Goal: Information Seeking & Learning: Check status

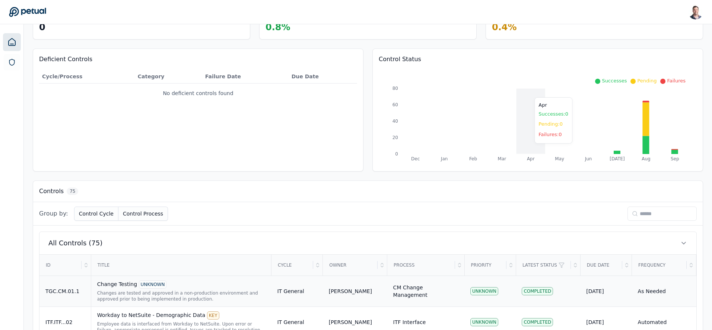
scroll to position [155, 0]
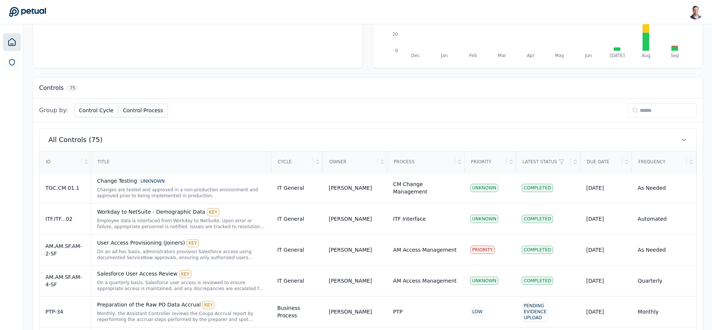
click at [635, 114] on input at bounding box center [662, 110] width 69 height 14
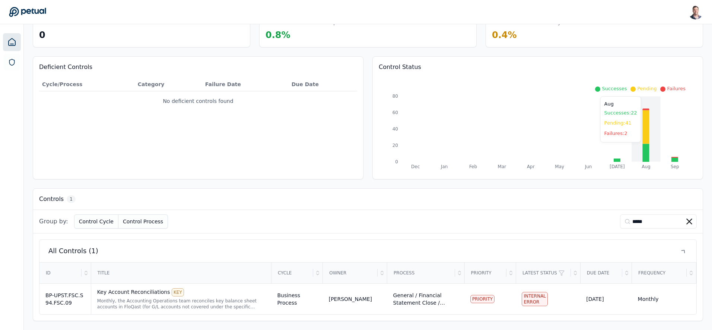
scroll to position [45, 0]
type input "******"
click at [211, 296] on div "Key Account Reconciliations KEY" at bounding box center [181, 292] width 168 height 8
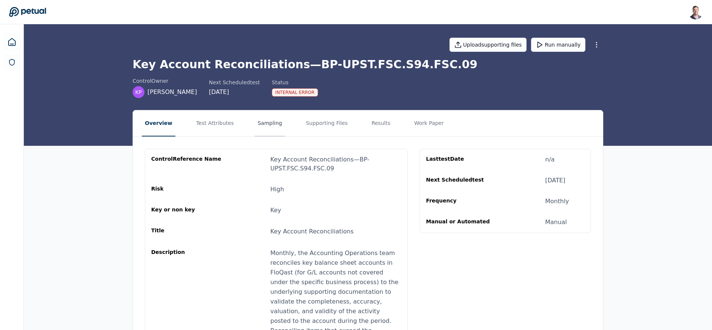
click at [255, 123] on button "Sampling" at bounding box center [270, 123] width 31 height 26
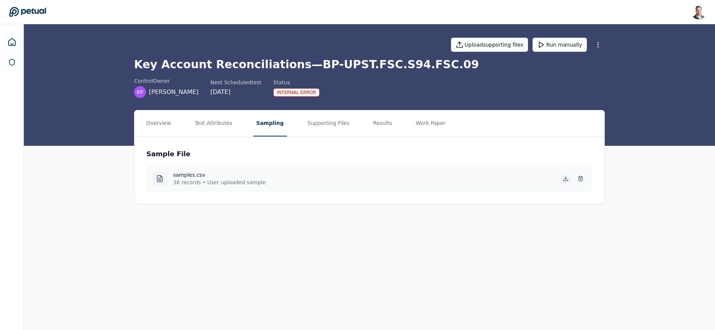
click at [565, 181] on icon at bounding box center [566, 179] width 4 height 1
click at [381, 126] on button "Results" at bounding box center [382, 123] width 25 height 26
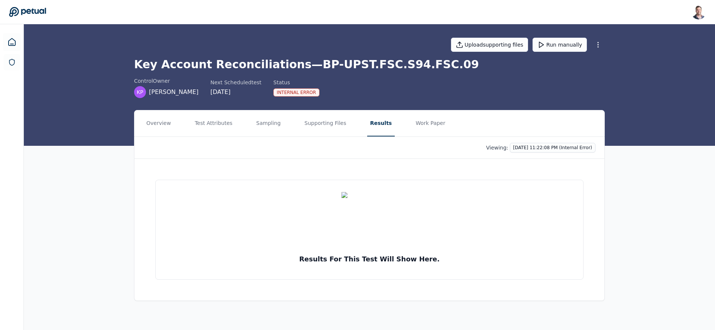
click at [564, 140] on div "Viewing: 10/2/2025, 11:22:08 PM (Internal Error)" at bounding box center [370, 148] width 470 height 22
click at [562, 149] on html "Snir Kodesh snir@petual.ai Sign out Upload supporting files Run manually Key Ac…" at bounding box center [357, 165] width 715 height 330
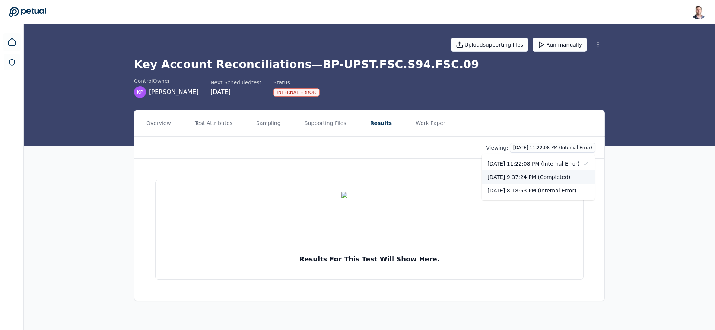
click at [553, 179] on div "10/2/2025, 9:37:24 PM (Completed)" at bounding box center [538, 176] width 113 height 13
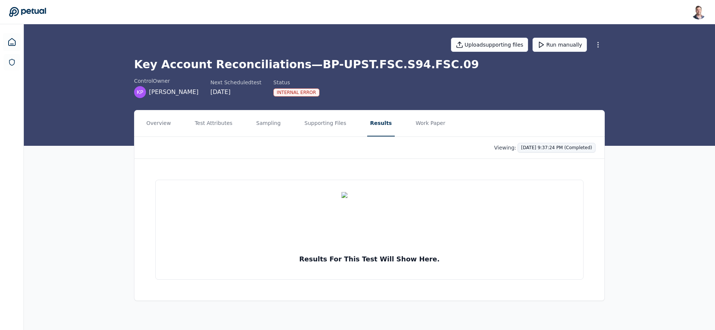
click at [547, 149] on html "Snir Kodesh snir@petual.ai Sign out Upload supporting files Run manually Key Ac…" at bounding box center [357, 165] width 715 height 330
click at [538, 163] on div "10/2/2025, 11:22:08 PM (Internal Error)" at bounding box center [538, 163] width 113 height 13
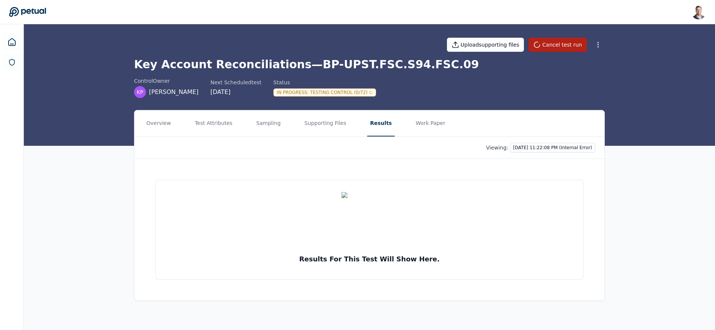
click at [107, 119] on div "Overview Test Attributes Sampling Supporting Files Results Work Paper Viewing: …" at bounding box center [370, 211] width 692 height 203
click at [28, 39] on div "Upload supporting files Cancel test run Key Account Reconciliations — BP-UPST.F…" at bounding box center [370, 84] width 692 height 121
click at [14, 39] on icon at bounding box center [11, 42] width 9 height 9
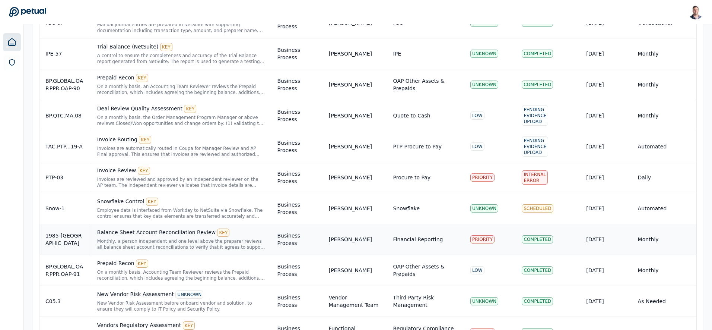
scroll to position [474, 0]
click at [168, 244] on div "Monthly, a person independent and one level above the preparer reviews all bala…" at bounding box center [181, 245] width 168 height 12
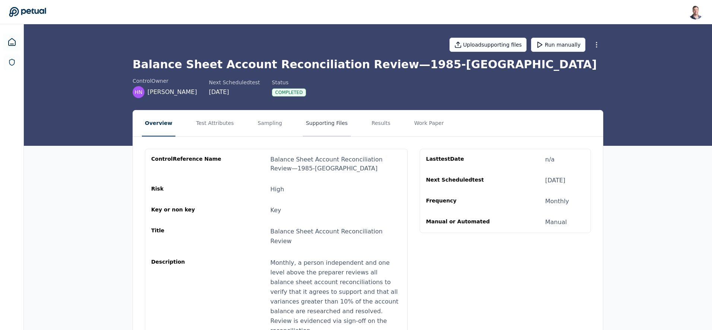
click at [323, 120] on button "Supporting Files" at bounding box center [327, 123] width 48 height 26
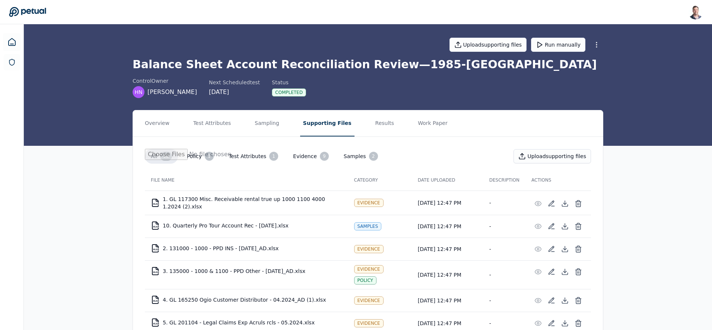
drag, startPoint x: 379, startPoint y: 120, endPoint x: 388, endPoint y: 133, distance: 15.3
click at [379, 120] on button "Results" at bounding box center [385, 123] width 25 height 26
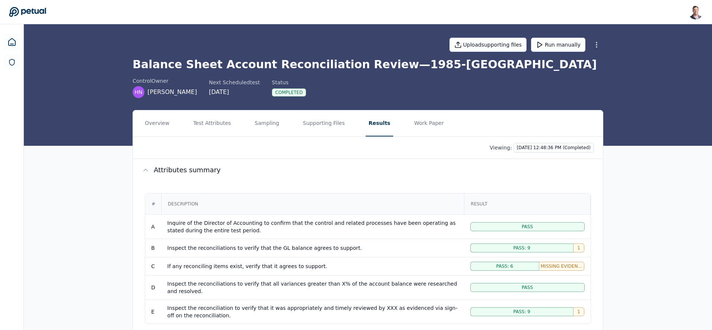
click at [329, 66] on h1 "Balance Sheet Account Reconciliation Review — 1985-CA" at bounding box center [368, 64] width 471 height 13
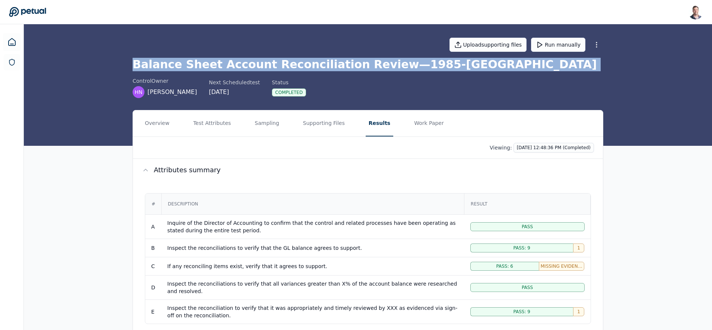
click at [329, 66] on h1 "Balance Sheet Account Reconciliation Review — 1985-CA" at bounding box center [368, 64] width 471 height 13
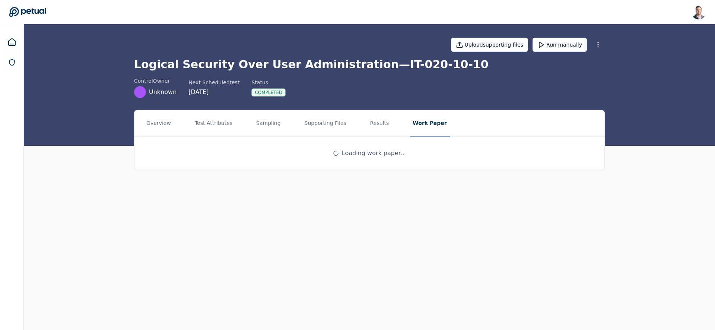
click at [328, 47] on div "Upload supporting files Run manually" at bounding box center [369, 45] width 471 height 26
click at [16, 41] on icon at bounding box center [11, 42] width 9 height 9
